Goal: Information Seeking & Learning: Learn about a topic

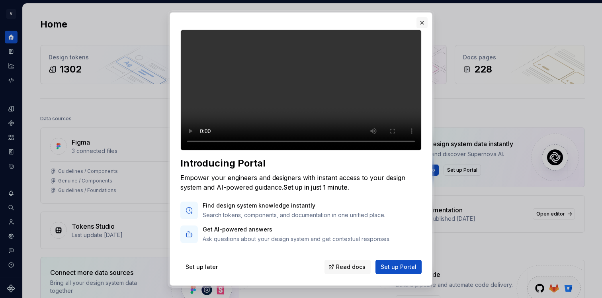
click at [423, 22] on button "button" at bounding box center [421, 22] width 11 height 11
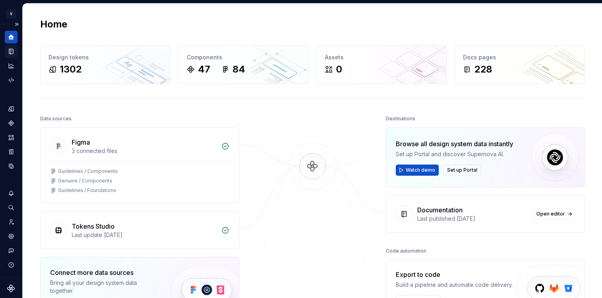
click at [11, 52] on icon "Documentation" at bounding box center [11, 51] width 3 height 4
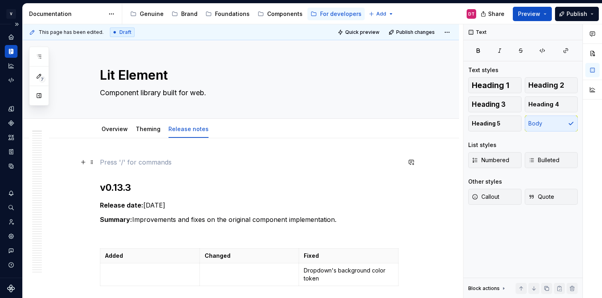
type textarea "*"
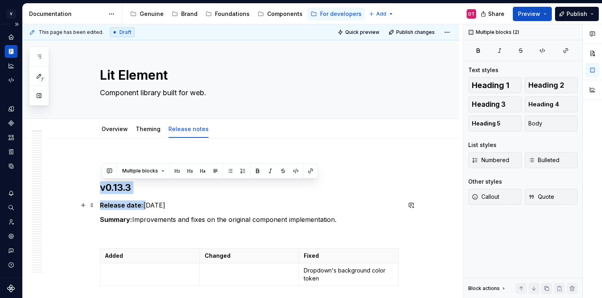
drag, startPoint x: 104, startPoint y: 186, endPoint x: 146, endPoint y: 208, distance: 48.1
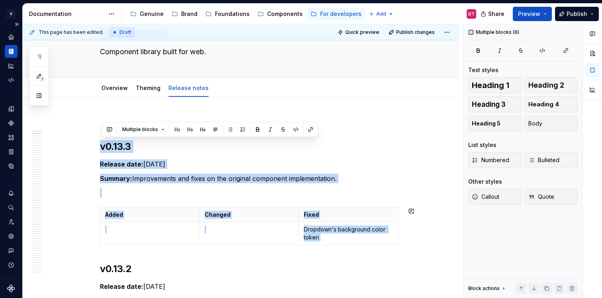
scroll to position [42, 0]
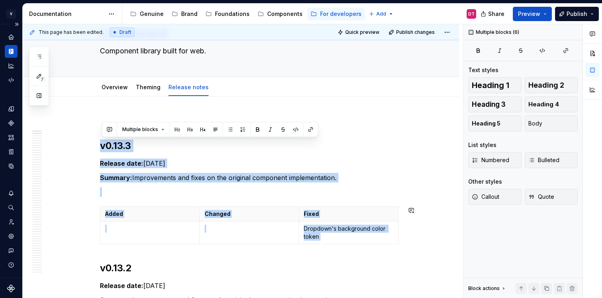
drag, startPoint x: 102, startPoint y: 187, endPoint x: 281, endPoint y: 258, distance: 192.3
copy div "v0.13.3 Release date: [DATE] Summary: Improvements and fixes on the original co…"
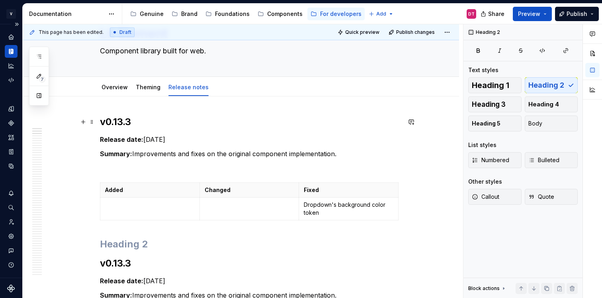
click at [135, 120] on h2 "v0.13.3" at bounding box center [250, 121] width 301 height 13
click at [150, 138] on p "Release date: [DATE]" at bounding box center [250, 139] width 301 height 10
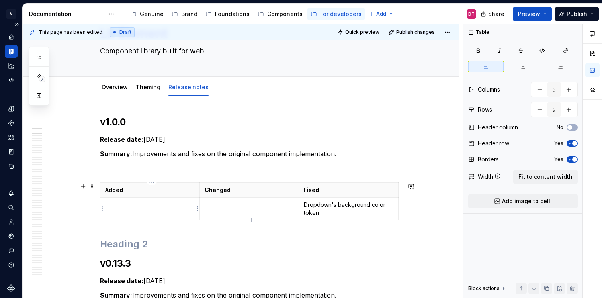
click at [130, 213] on td at bounding box center [149, 208] width 99 height 23
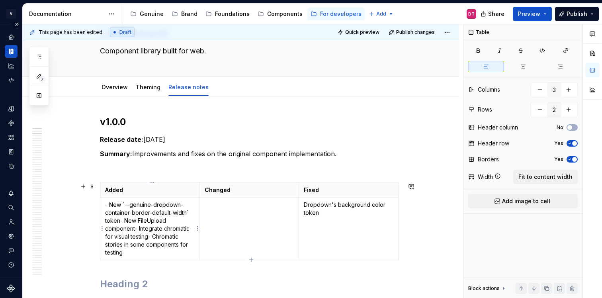
click at [111, 206] on p "- New `--genuine-dropdown-container-border-default-width` token - New FileUploa…" at bounding box center [150, 229] width 90 height 56
click at [113, 206] on p "- New `--genuine-dropdown-container-border-default-width` token- New FileUpload…" at bounding box center [150, 229] width 90 height 56
click at [125, 220] on p "New `--genuine-dropdown-container-border-default-width` token- New FileUpload c…" at bounding box center [150, 229] width 90 height 56
click at [124, 205] on p "New `--genuine-dropdown-container-border-default-width` token- New FileUpload c…" at bounding box center [150, 229] width 90 height 56
click at [192, 214] on p "New --genuine-dropdown-container-border-default-width` token- New FileUpload co…" at bounding box center [150, 229] width 90 height 56
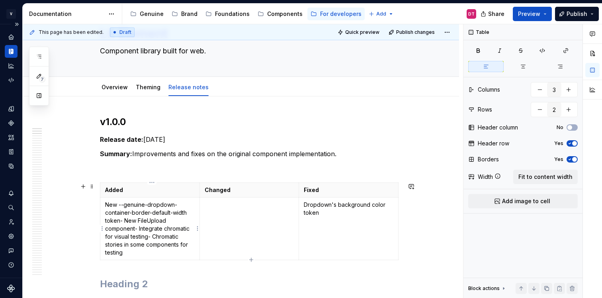
click at [126, 222] on p "New --genuine-dropdown-container-border-default-width token- New FileUpload com…" at bounding box center [150, 229] width 90 height 56
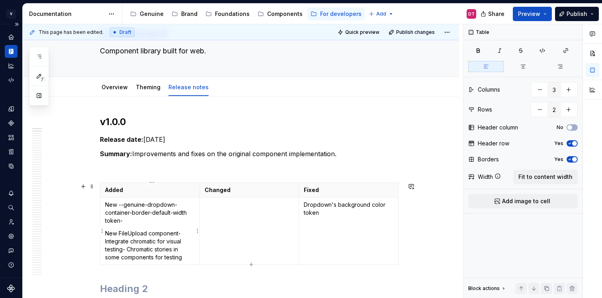
click at [127, 221] on p "New --genuine-dropdown-container-border-default-width token-" at bounding box center [150, 213] width 90 height 24
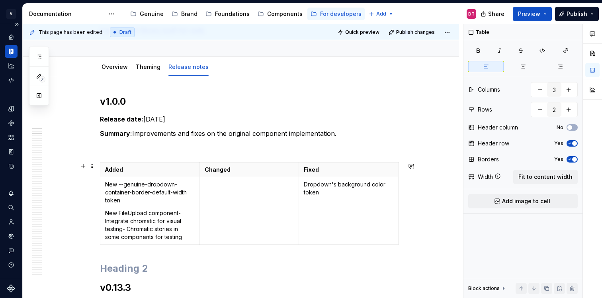
scroll to position [70, 0]
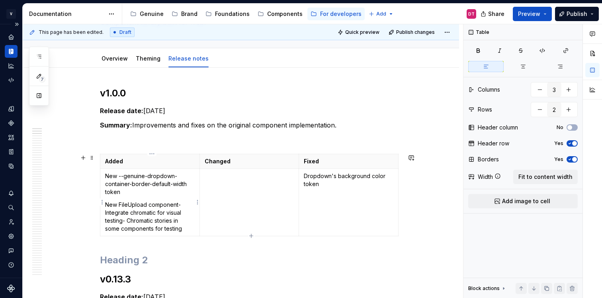
click at [183, 207] on p "New FileUpload component- Integrate chromatic for visual testing- Chromatic sto…" at bounding box center [150, 217] width 90 height 32
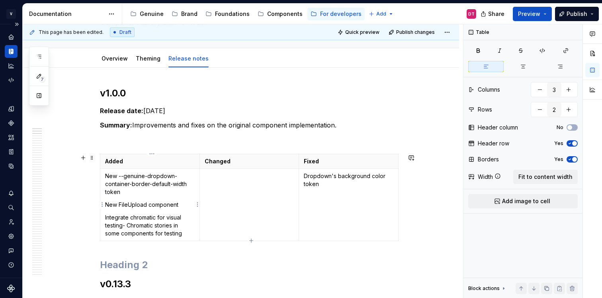
click at [129, 226] on p "Integrate chromatic for visual testing- Chromatic stories in some components fo…" at bounding box center [150, 225] width 90 height 24
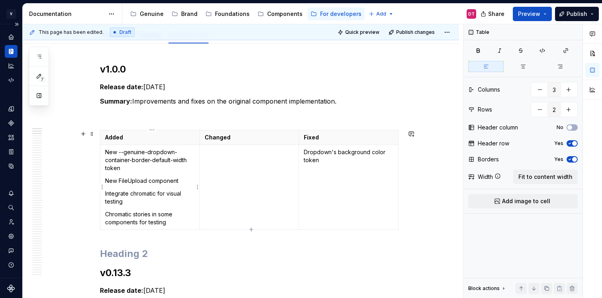
scroll to position [103, 0]
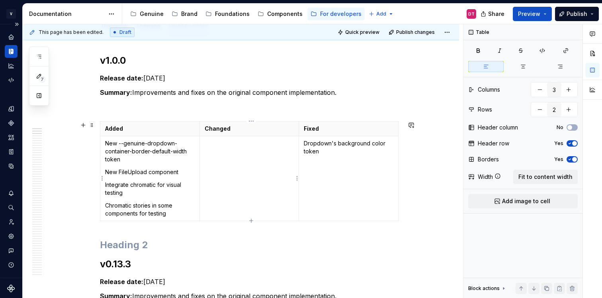
click at [229, 157] on td at bounding box center [248, 178] width 99 height 85
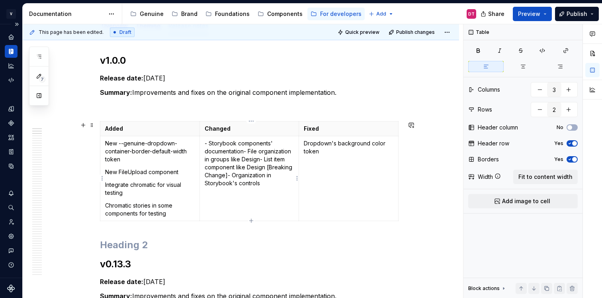
click at [211, 142] on p "- Storybook components' documentation - File organization in groups like Design…" at bounding box center [250, 163] width 90 height 48
click at [251, 151] on p "Storybook components' documentation- File organization in groups like Design- L…" at bounding box center [250, 163] width 90 height 48
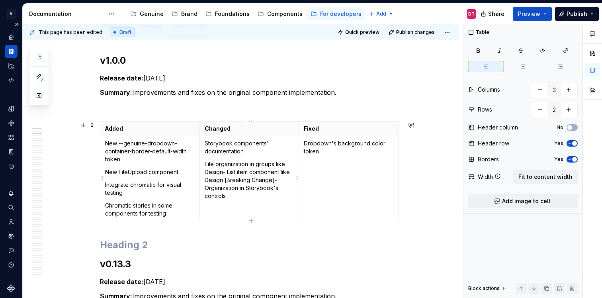
click at [230, 174] on p "File organization in groups like Design- List item component like Design [Break…" at bounding box center [250, 180] width 90 height 40
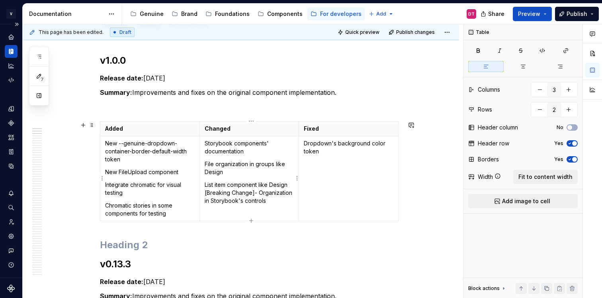
click at [260, 192] on p "List item component like Design [Breaking Change]- Organization in Storybook's …" at bounding box center [250, 193] width 90 height 24
click at [327, 153] on p "Dropdown's background color token" at bounding box center [349, 147] width 90 height 16
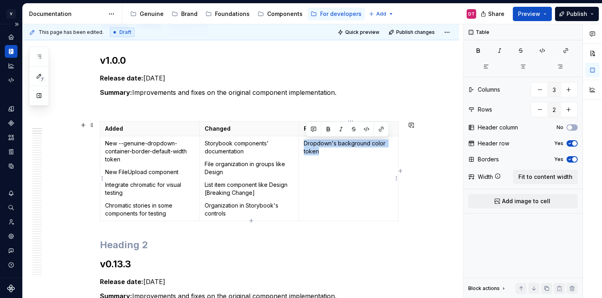
drag, startPoint x: 327, startPoint y: 153, endPoint x: 307, endPoint y: 143, distance: 22.6
click at [307, 143] on p "Dropdown's background color token" at bounding box center [349, 147] width 90 height 16
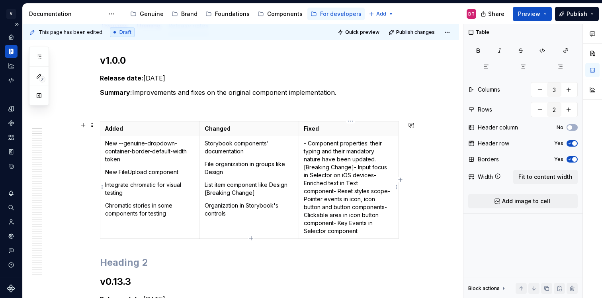
click at [310, 144] on p "- Component properties: their typing and their mandatory nature have been updat…" at bounding box center [349, 186] width 90 height 95
click at [359, 167] on p "Component properties: their typing and their mandatory nature have been updated…" at bounding box center [349, 186] width 90 height 95
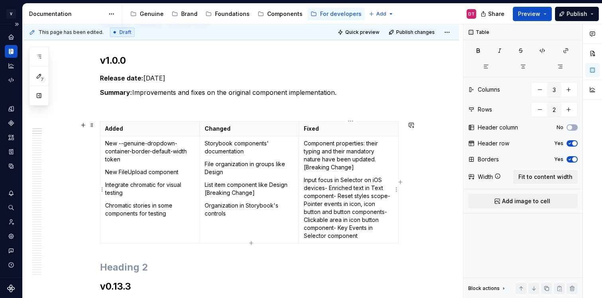
click at [331, 186] on p "Input focus in Selector on iOS devices- Enriched text in Text component- Reset …" at bounding box center [349, 208] width 90 height 64
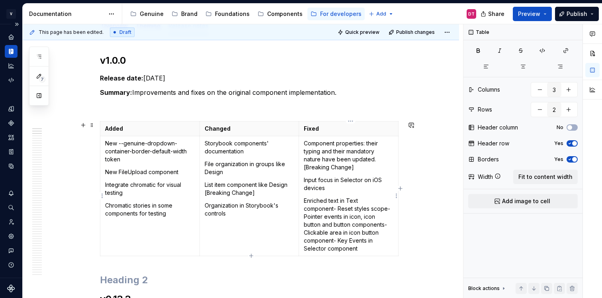
click at [360, 209] on p "Enriched text in Text component- Reset styles scope- Pointer events in icon, ic…" at bounding box center [349, 225] width 90 height 56
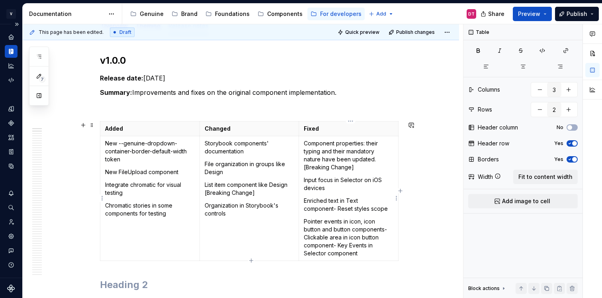
click at [306, 238] on p "Pointer events in icon, icon button and button components- Clickable area in ic…" at bounding box center [349, 237] width 90 height 40
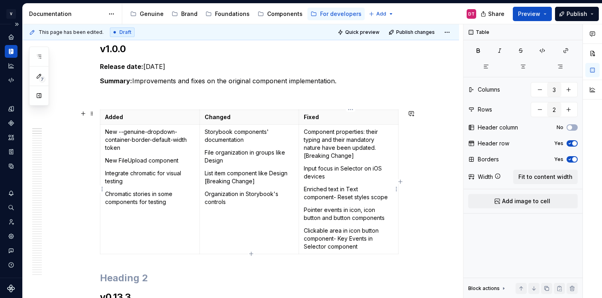
click at [339, 242] on p "Clickable area in icon button component- Key Events in Selector component" at bounding box center [349, 238] width 90 height 24
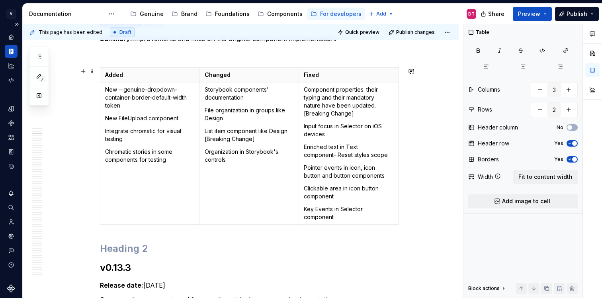
scroll to position [171, 0]
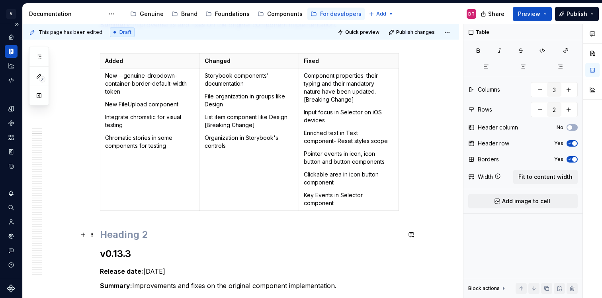
click at [162, 233] on h2 at bounding box center [250, 234] width 301 height 13
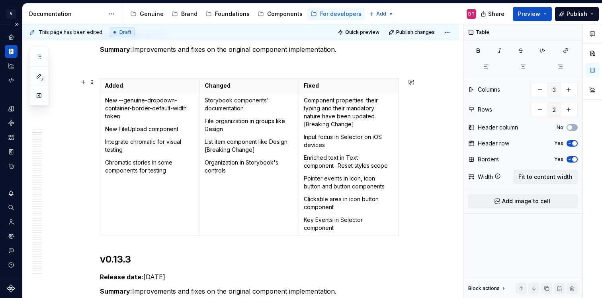
scroll to position [154, 0]
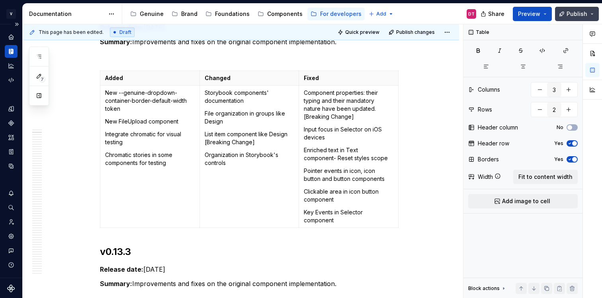
click at [590, 16] on button "Publish" at bounding box center [577, 14] width 44 height 14
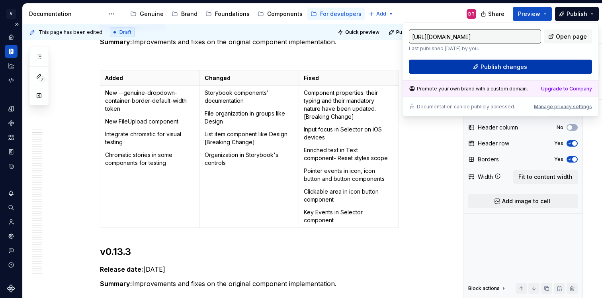
click at [541, 64] on button "Publish changes" at bounding box center [500, 67] width 183 height 14
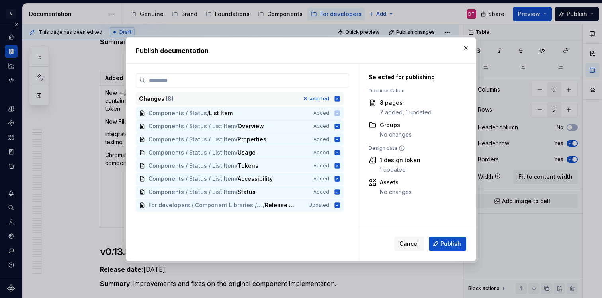
click at [340, 99] on icon at bounding box center [337, 98] width 5 height 5
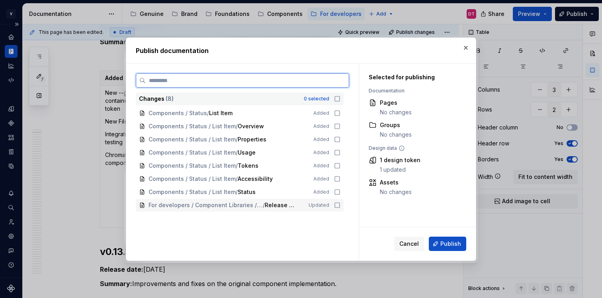
click at [340, 205] on icon at bounding box center [337, 205] width 6 height 6
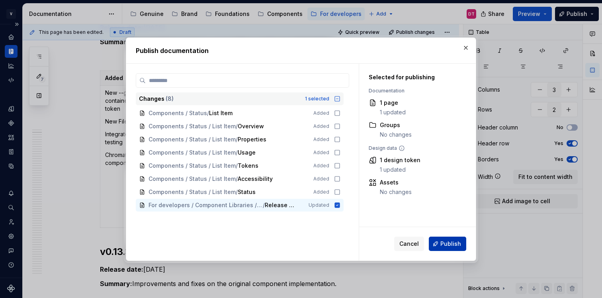
click at [440, 244] on button "Publish" at bounding box center [447, 243] width 37 height 14
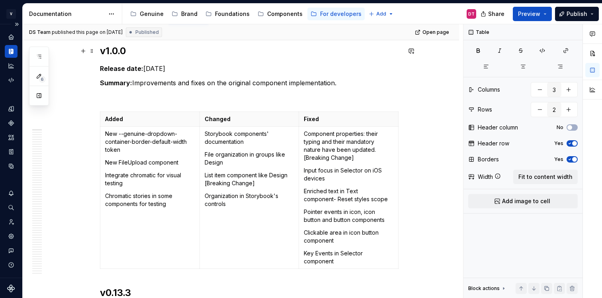
scroll to position [0, 0]
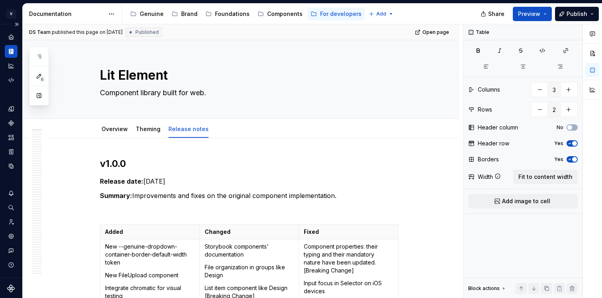
type textarea "*"
